Goal: Information Seeking & Learning: Find specific page/section

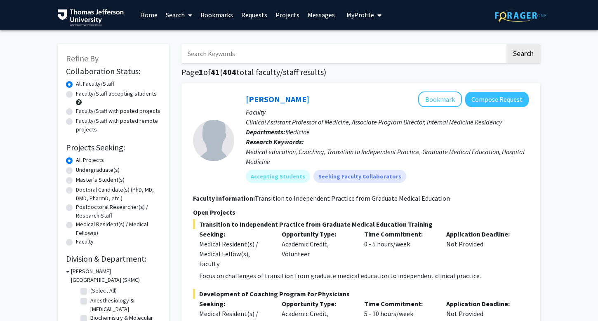
click at [222, 49] on input "Search Keywords" at bounding box center [343, 53] width 324 height 19
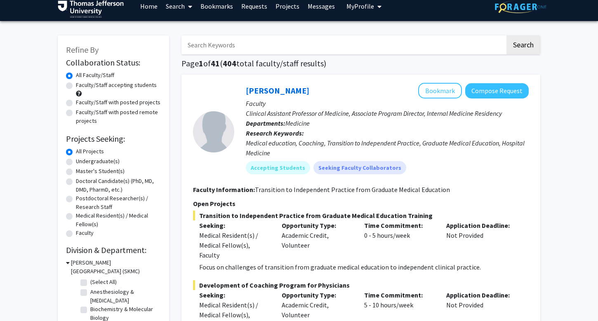
scroll to position [9, 0]
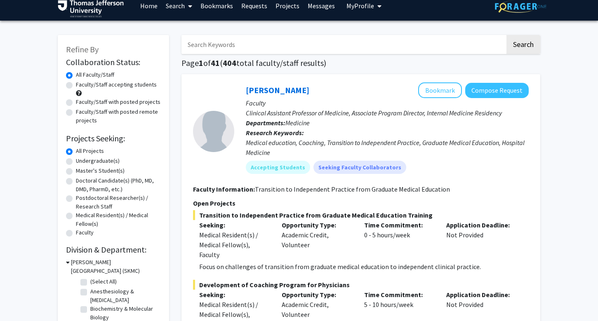
click at [76, 181] on label "Doctoral Candidate(s) (PhD, MD, DMD, PharmD, etc.)" at bounding box center [118, 184] width 85 height 17
click at [76, 181] on input "Doctoral Candidate(s) (PhD, MD, DMD, PharmD, etc.)" at bounding box center [78, 178] width 5 height 5
radio input "true"
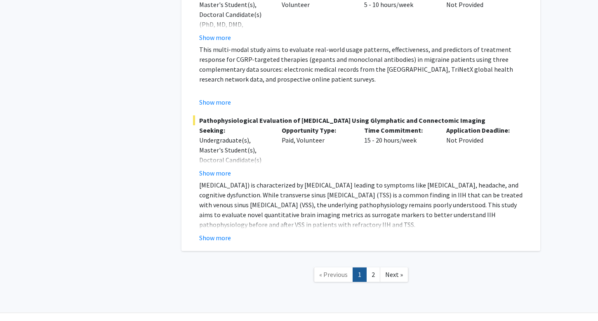
scroll to position [6236, 0]
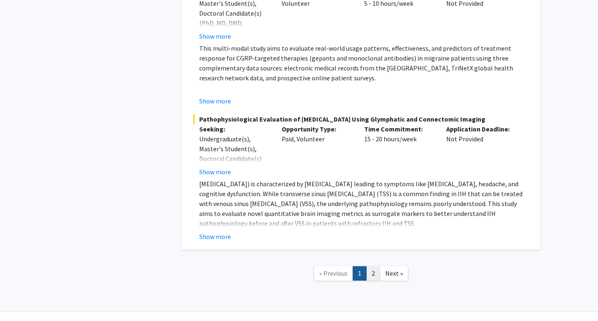
click at [375, 266] on link "2" at bounding box center [373, 273] width 14 height 14
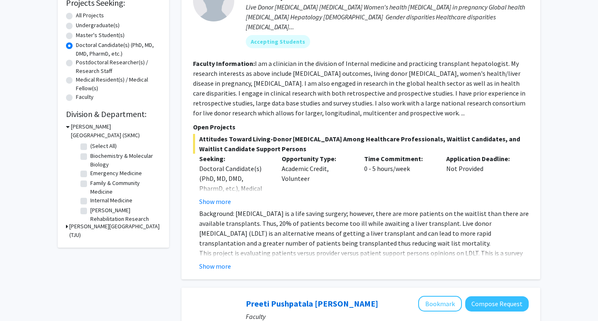
scroll to position [164, 0]
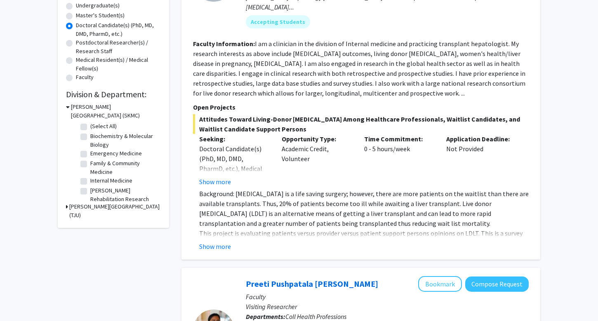
click at [66, 209] on icon at bounding box center [67, 206] width 2 height 9
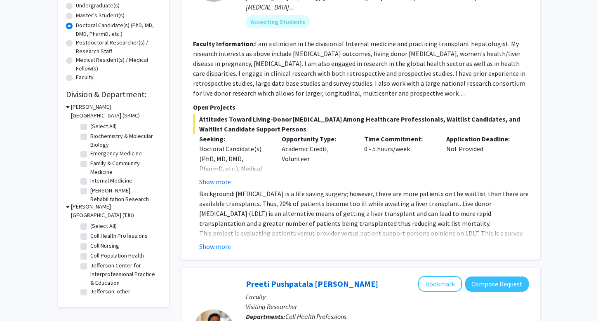
click at [77, 113] on h3 "[PERSON_NAME][GEOGRAPHIC_DATA] (SKMC)" at bounding box center [116, 111] width 90 height 17
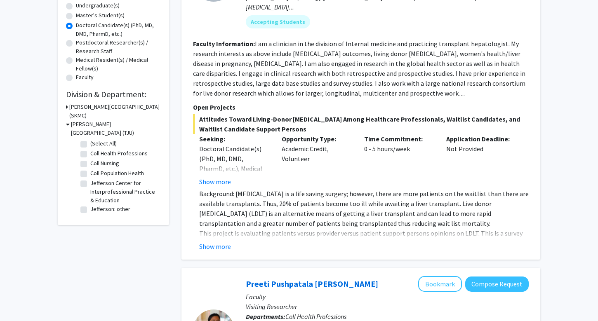
click at [77, 113] on h3 "[PERSON_NAME][GEOGRAPHIC_DATA] (SKMC)" at bounding box center [115, 111] width 92 height 17
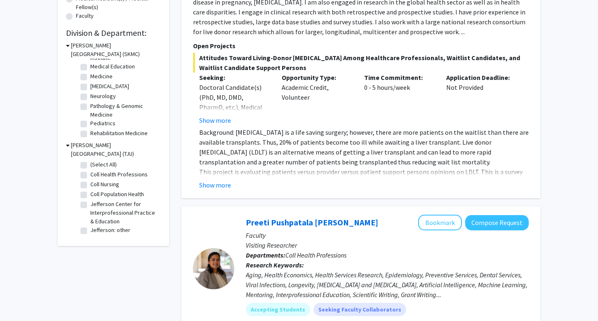
scroll to position [0, 0]
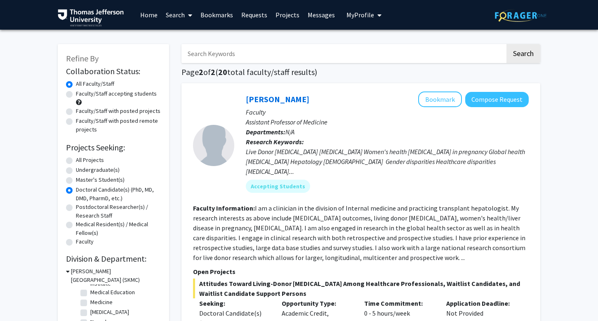
click at [187, 15] on span at bounding box center [188, 15] width 7 height 29
click at [182, 35] on span "Faculty/Staff" at bounding box center [192, 38] width 61 height 16
radio input "true"
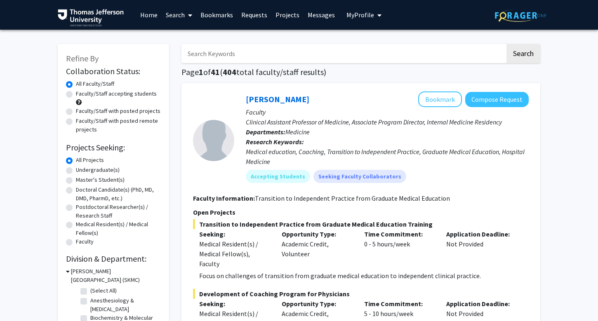
click at [228, 55] on input "Search Keywords" at bounding box center [343, 53] width 324 height 19
type input "dilru"
click at [506, 44] on button "Search" at bounding box center [523, 53] width 34 height 19
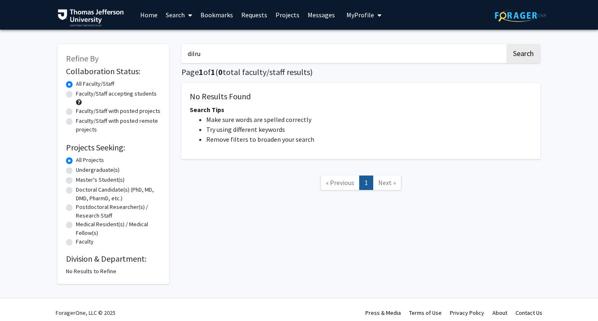
drag, startPoint x: 224, startPoint y: 58, endPoint x: 112, endPoint y: 52, distance: 111.9
click at [112, 52] on div "Refine By Collaboration Status: Collaboration Status All Faculty/Staff Collabor…" at bounding box center [299, 160] width 495 height 248
click at [250, 10] on link "Requests" at bounding box center [254, 14] width 34 height 29
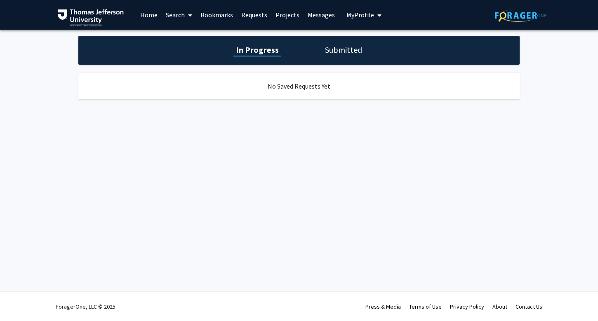
click at [154, 21] on link "Home" at bounding box center [149, 14] width 26 height 29
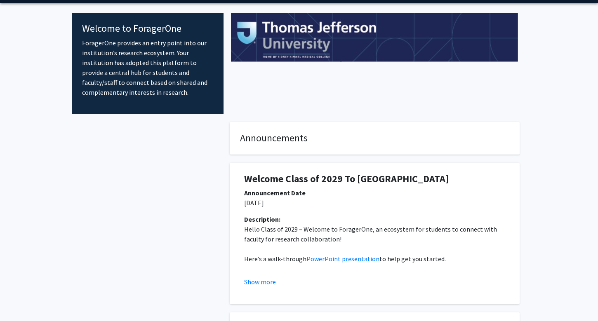
scroll to position [28, 0]
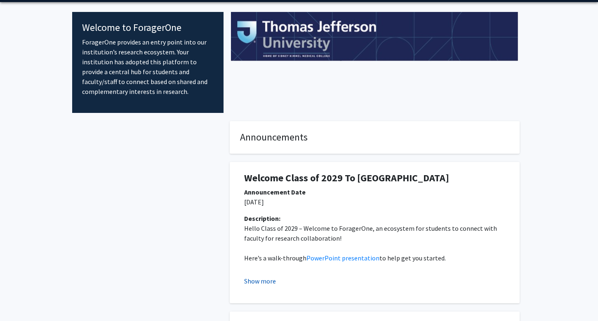
click at [254, 276] on button "Show more" at bounding box center [260, 281] width 32 height 10
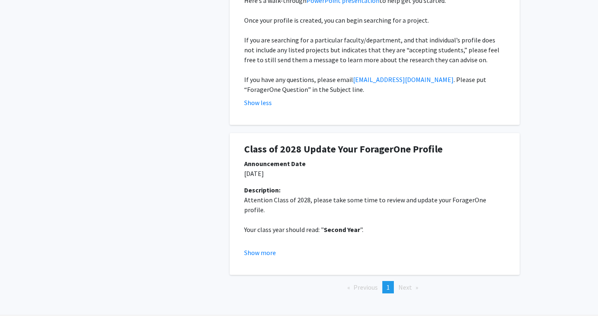
scroll to position [288, 0]
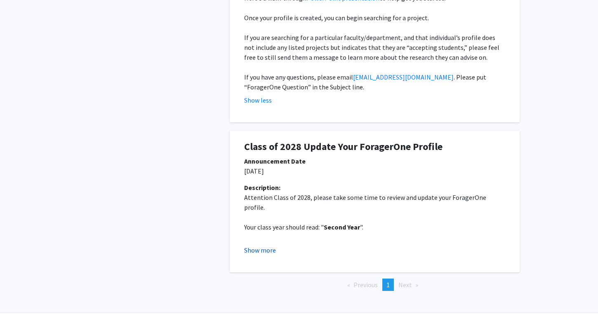
click at [267, 249] on button "Show more" at bounding box center [260, 250] width 32 height 10
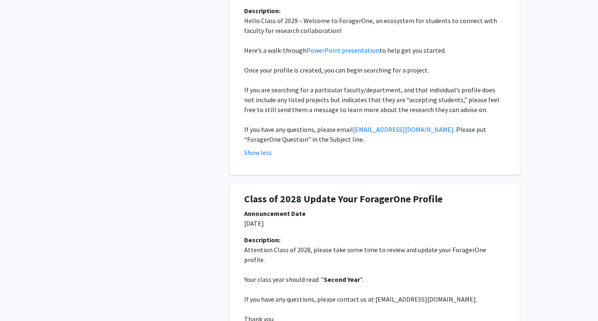
scroll to position [0, 0]
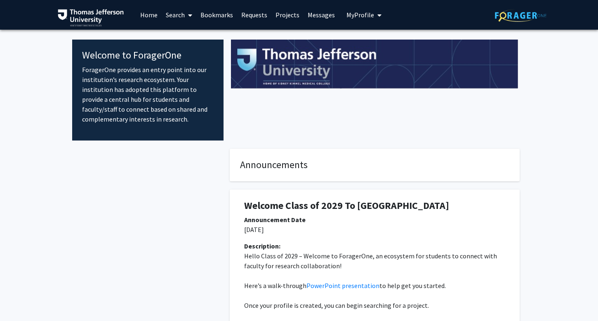
click at [176, 10] on link "Search" at bounding box center [179, 14] width 35 height 29
click at [181, 36] on span "Faculty/Staff" at bounding box center [192, 38] width 61 height 16
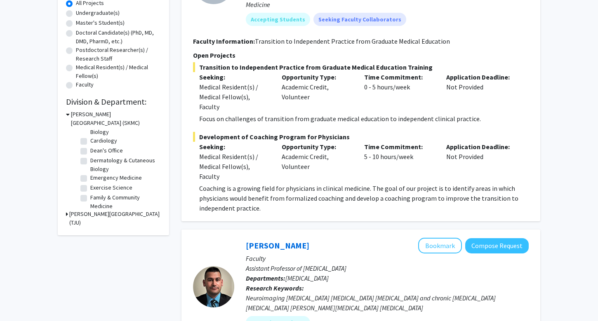
scroll to position [38, 0]
click at [90, 161] on label "Dermatology & Cutaneous Biology" at bounding box center [124, 163] width 68 height 17
click at [90, 161] on input "Dermatology & Cutaneous Biology" at bounding box center [92, 157] width 5 height 5
checkbox input "true"
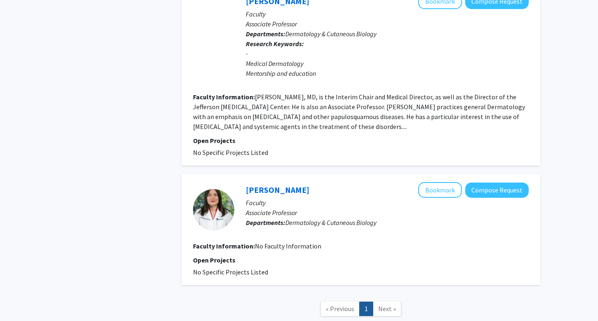
scroll to position [942, 0]
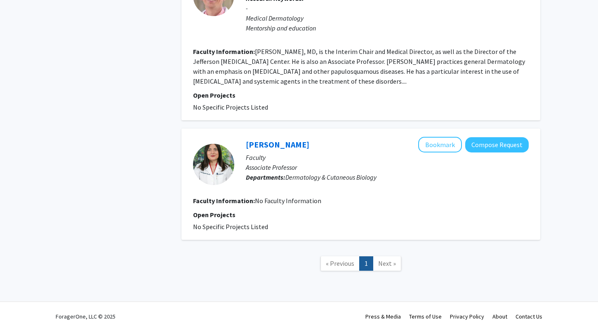
click at [387, 261] on nav "« Previous 1 Next »" at bounding box center [360, 264] width 359 height 33
click at [388, 259] on span "Next »" at bounding box center [387, 263] width 18 height 8
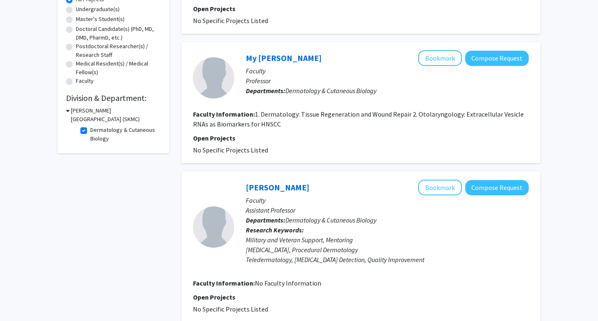
scroll to position [0, 0]
